Goal: Information Seeking & Learning: Learn about a topic

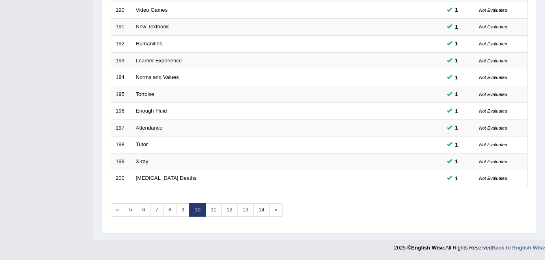
scroll to position [49, 0]
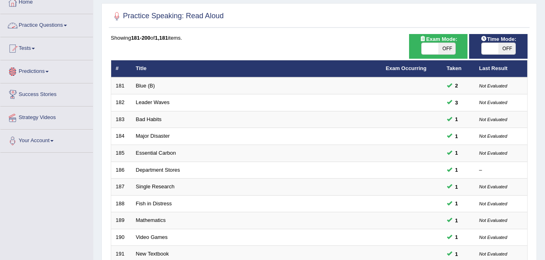
click at [62, 25] on link "Practice Questions" at bounding box center [46, 24] width 92 height 20
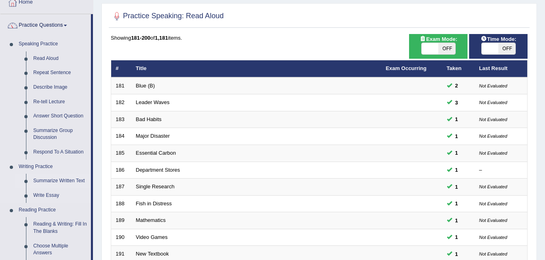
click at [48, 180] on link "Summarize Written Text" at bounding box center [60, 181] width 61 height 15
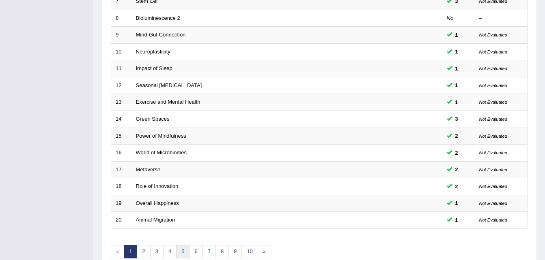
scroll to position [235, 0]
click at [182, 251] on link "5" at bounding box center [182, 251] width 13 height 13
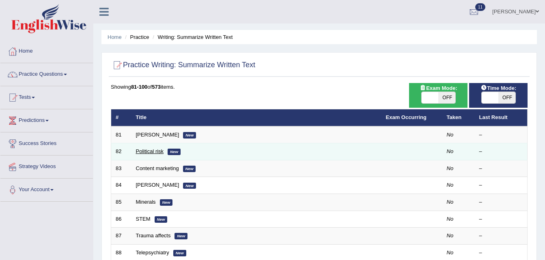
click at [150, 152] on link "Political risk" at bounding box center [150, 151] width 28 height 6
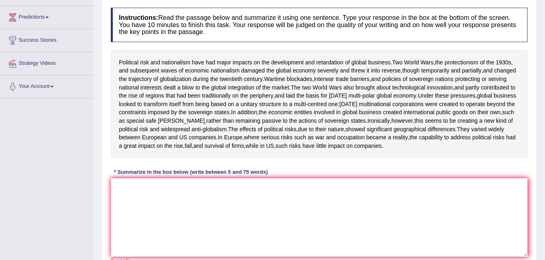
scroll to position [120, 0]
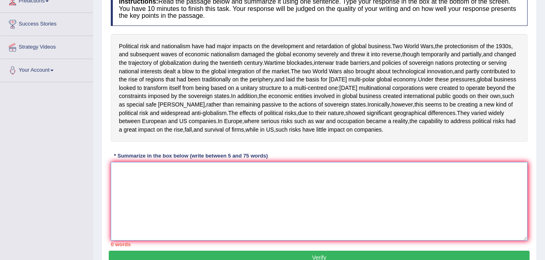
click at [158, 182] on textarea at bounding box center [319, 201] width 417 height 79
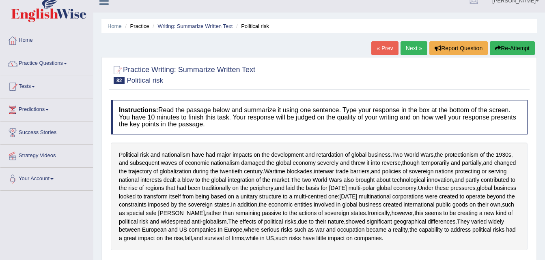
scroll to position [0, 0]
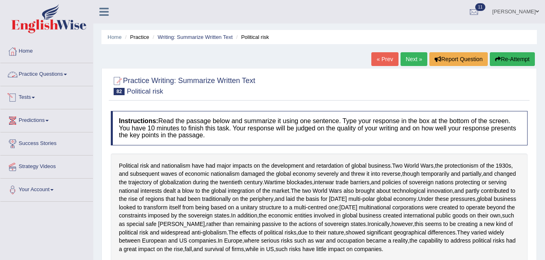
type textarea "Political risk and nationalism have had major impacts on the development and re…"
click at [59, 102] on link "Tests" at bounding box center [46, 96] width 92 height 20
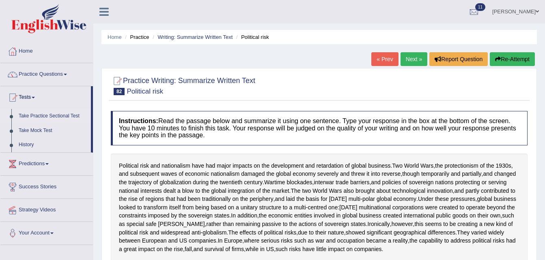
click at [43, 114] on link "Take Practice Sectional Test" at bounding box center [53, 116] width 76 height 15
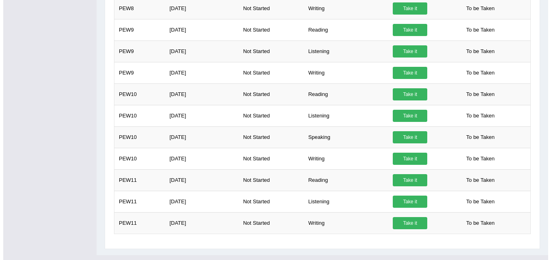
scroll to position [538, 0]
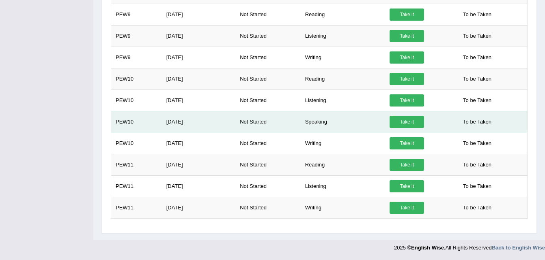
click at [400, 124] on link "Take it" at bounding box center [406, 122] width 34 height 12
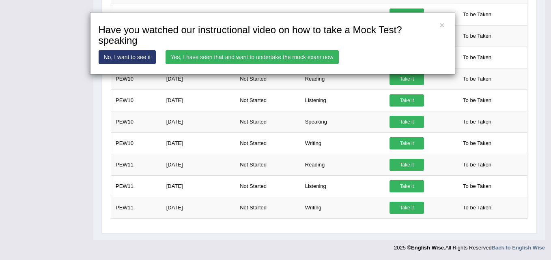
click at [298, 59] on link "Yes, I have seen that and want to undertake the mock exam now" at bounding box center [251, 57] width 173 height 14
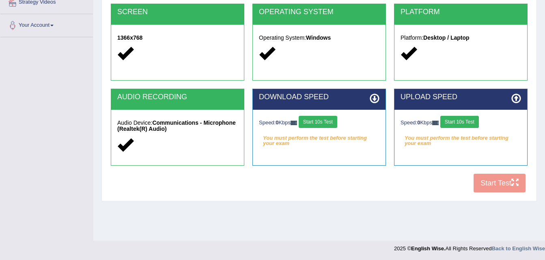
scroll to position [165, 0]
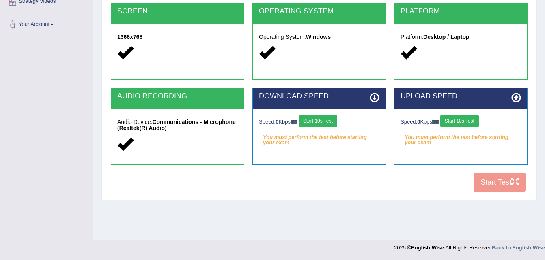
click at [323, 122] on button "Start 10s Test" at bounding box center [318, 121] width 39 height 12
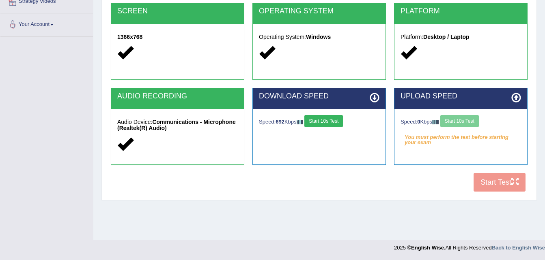
click at [329, 117] on button "Start 10s Test" at bounding box center [323, 121] width 39 height 12
click at [460, 118] on button "Start 10s Test" at bounding box center [459, 121] width 39 height 12
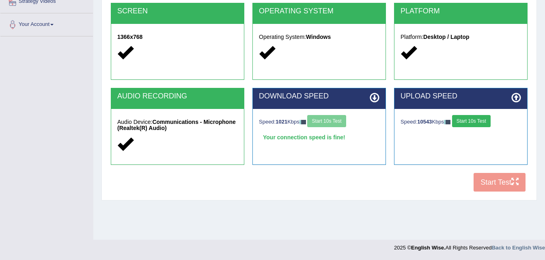
click at [460, 118] on button "Start 10s Test" at bounding box center [471, 121] width 39 height 12
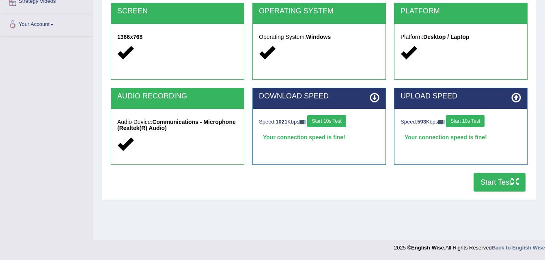
click at [498, 185] on button "Start Test" at bounding box center [499, 182] width 52 height 19
click at [484, 177] on button "Start Test" at bounding box center [499, 182] width 52 height 19
